Goal: Find specific page/section: Find specific page/section

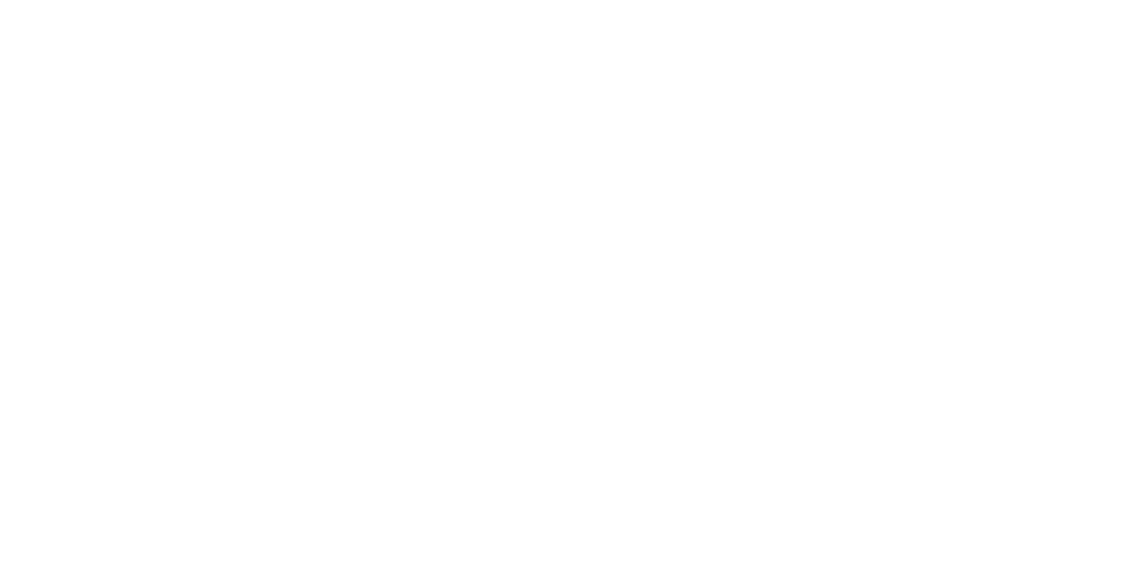
select select "Song"
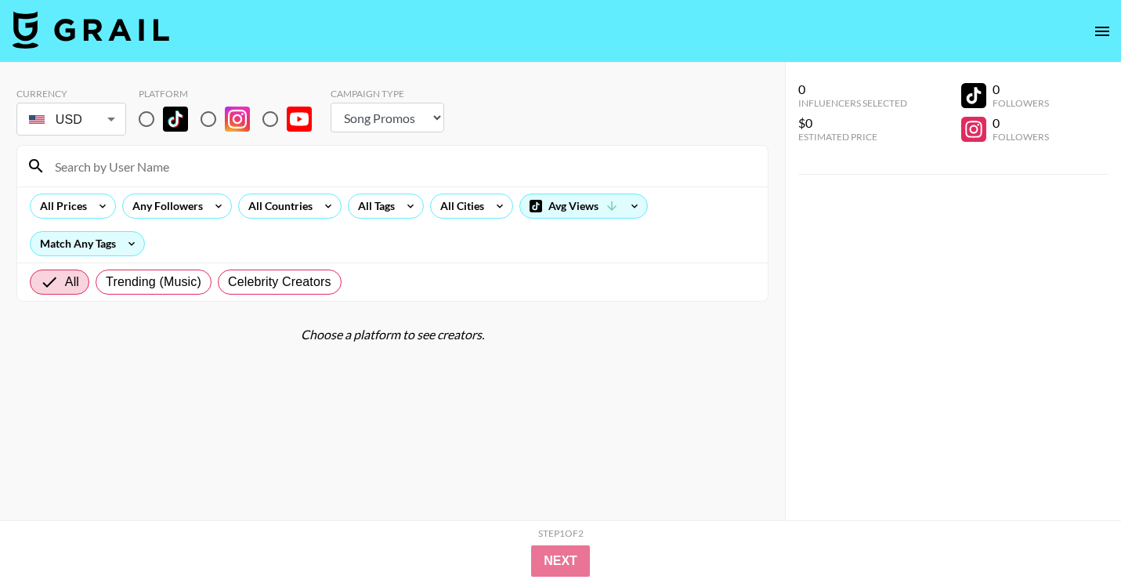
click at [143, 125] on input "radio" at bounding box center [146, 119] width 33 height 33
radio input "true"
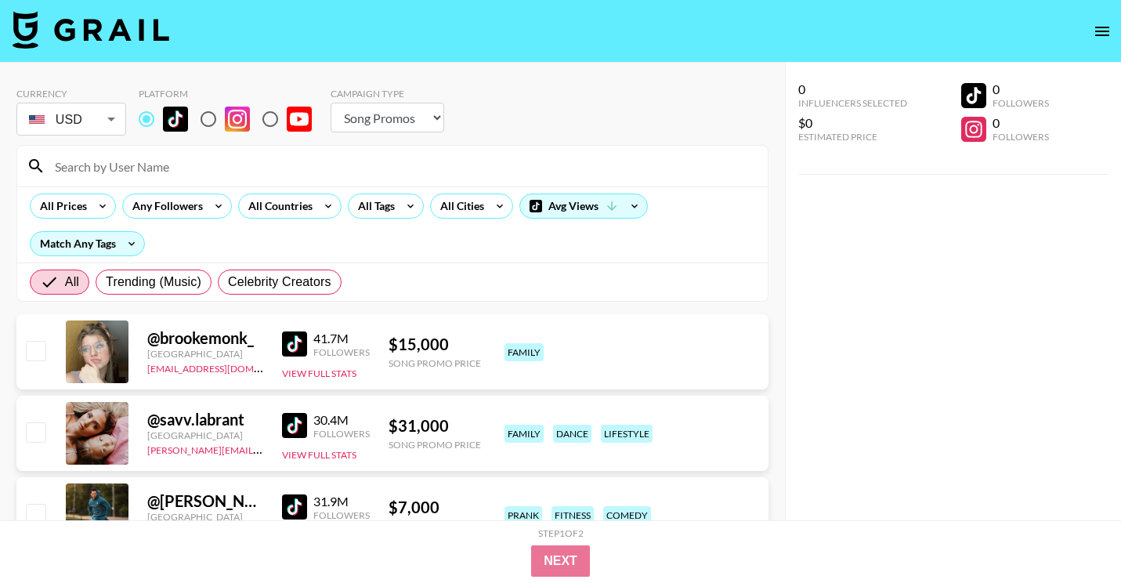
click at [185, 184] on div at bounding box center [392, 166] width 750 height 41
click at [185, 174] on input at bounding box center [401, 166] width 713 height 25
paste input "@liwei.prrr"
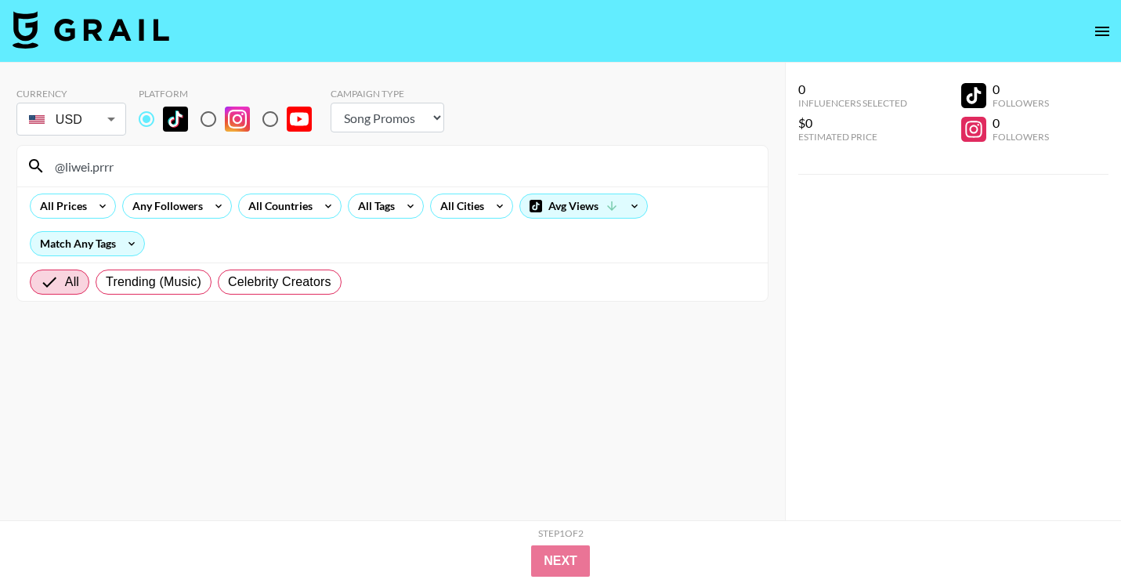
click at [305, 167] on input "@liwei.prrr" at bounding box center [401, 166] width 713 height 25
type input "sexy"
